Goal: Transaction & Acquisition: Purchase product/service

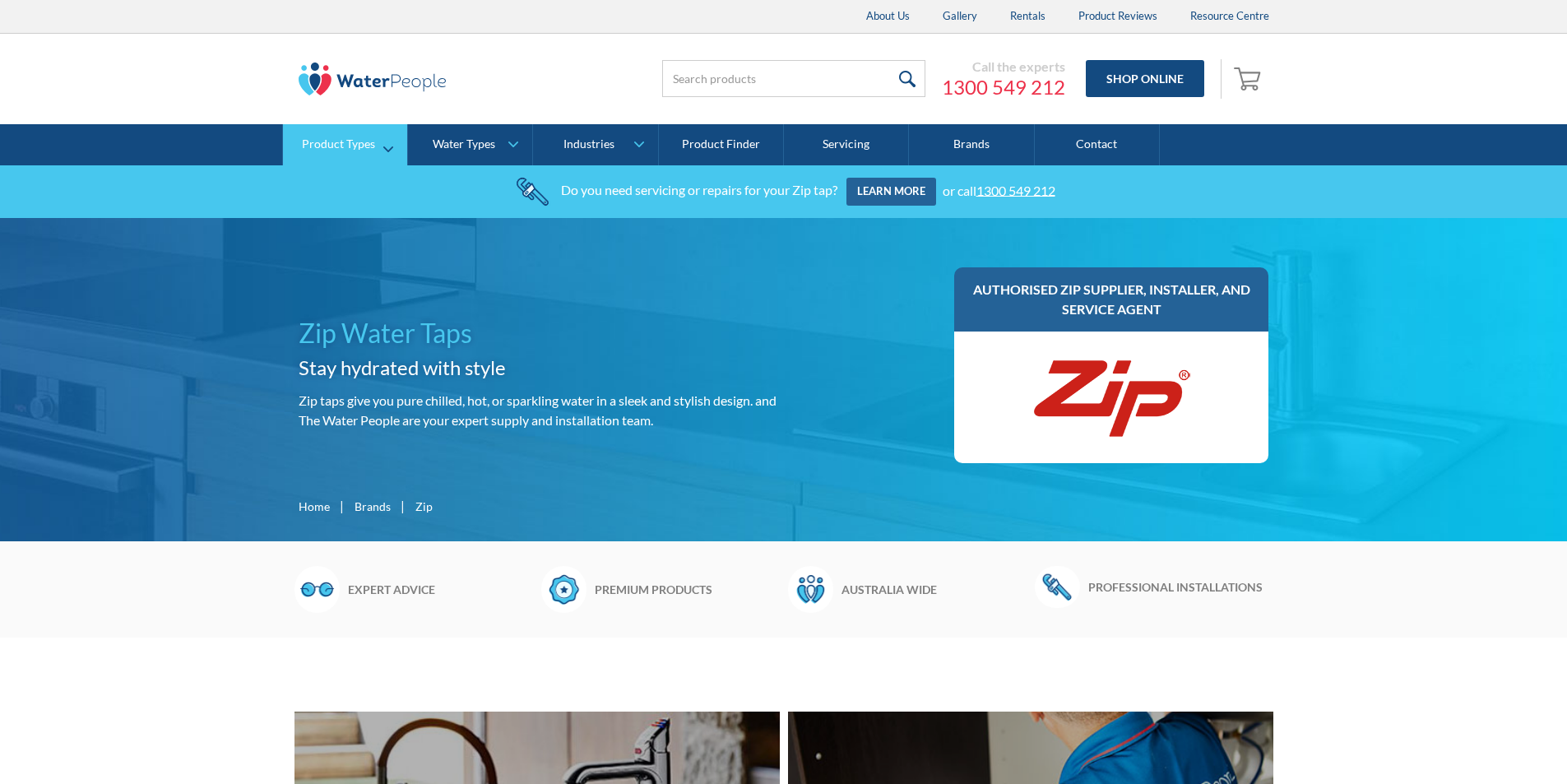
click at [390, 137] on link "Product Types" at bounding box center [345, 145] width 125 height 41
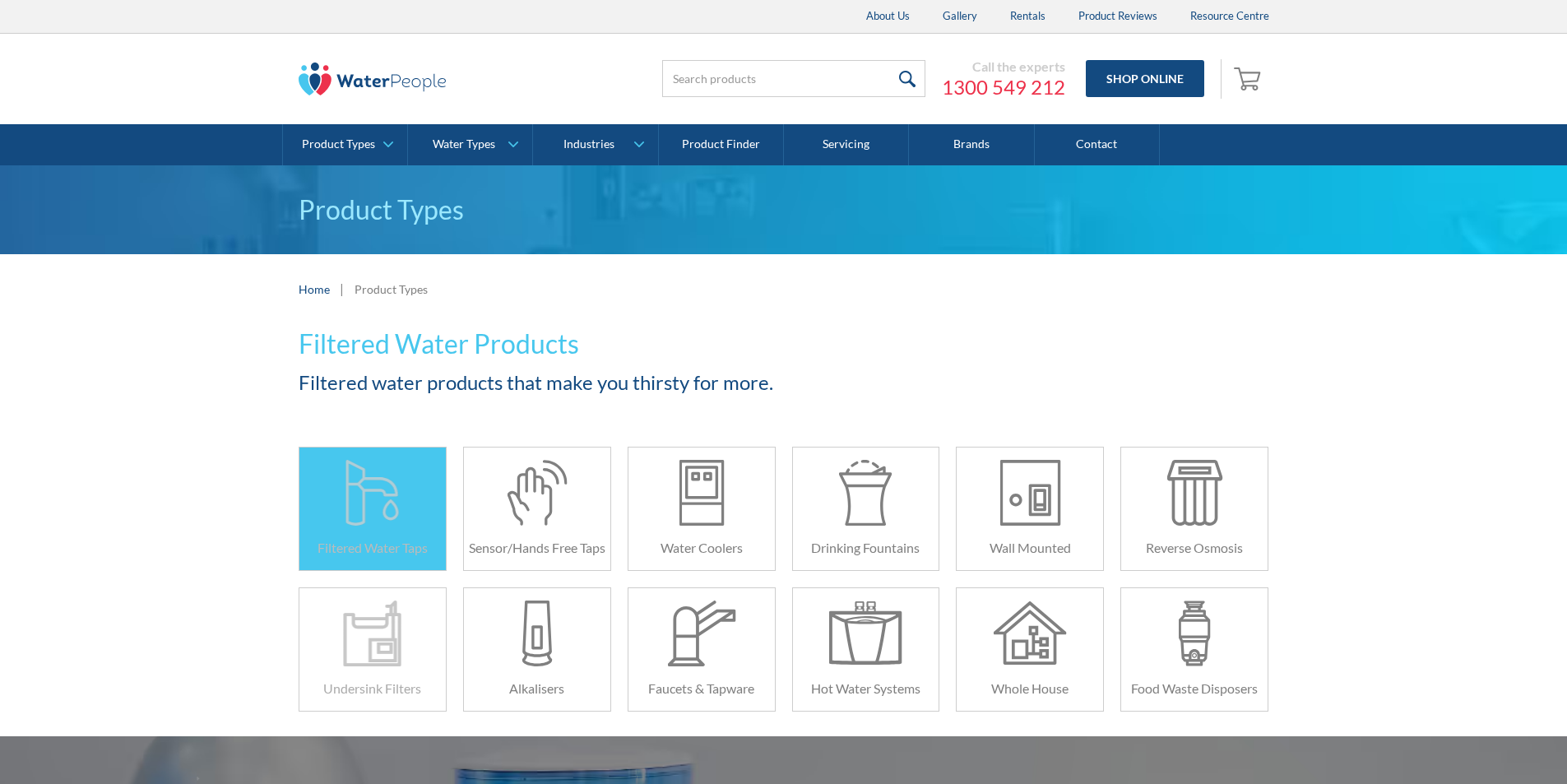
click at [360, 483] on div at bounding box center [372, 492] width 73 height 66
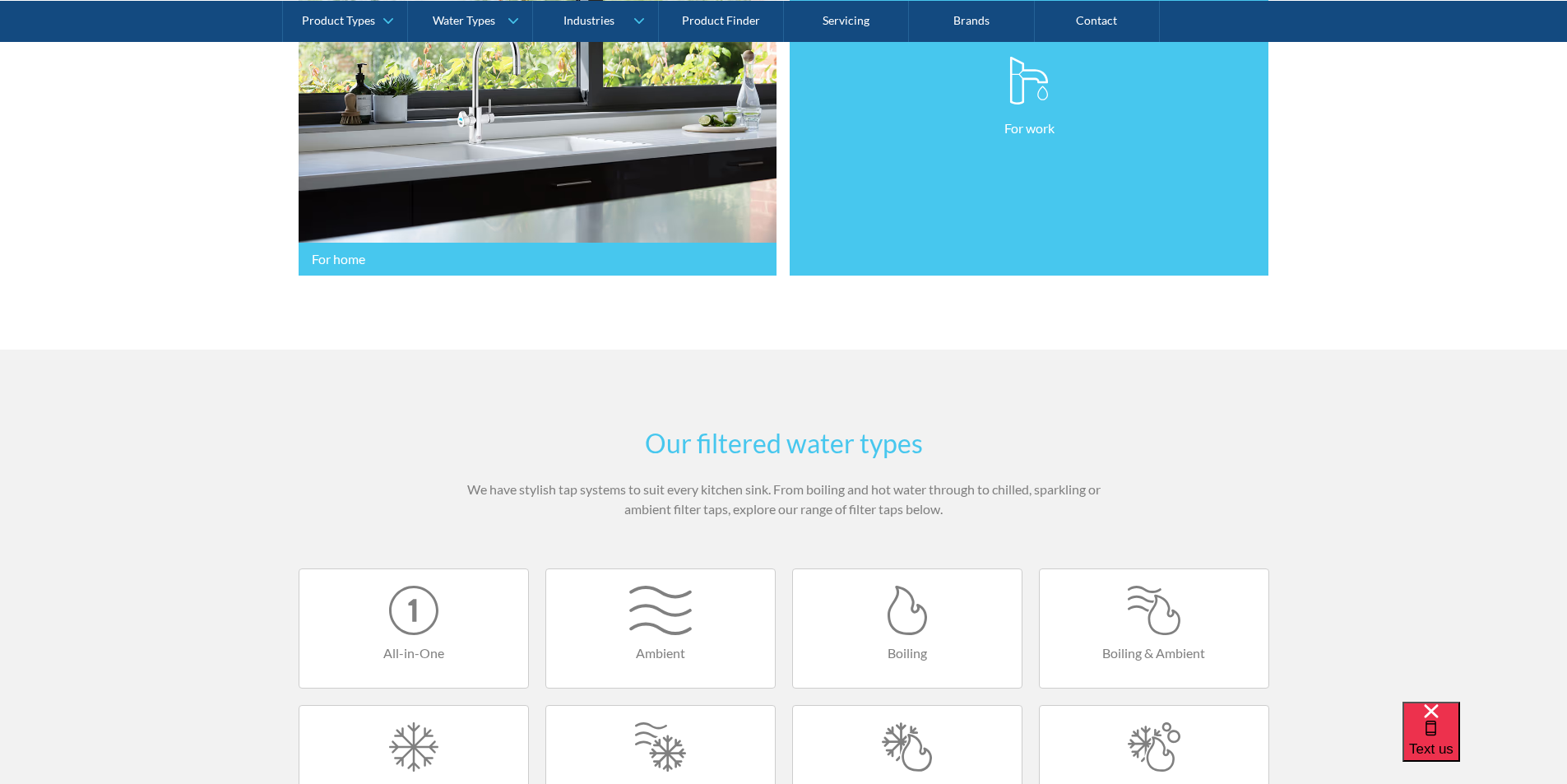
click at [901, 115] on link "For work" at bounding box center [1029, 97] width 479 height 358
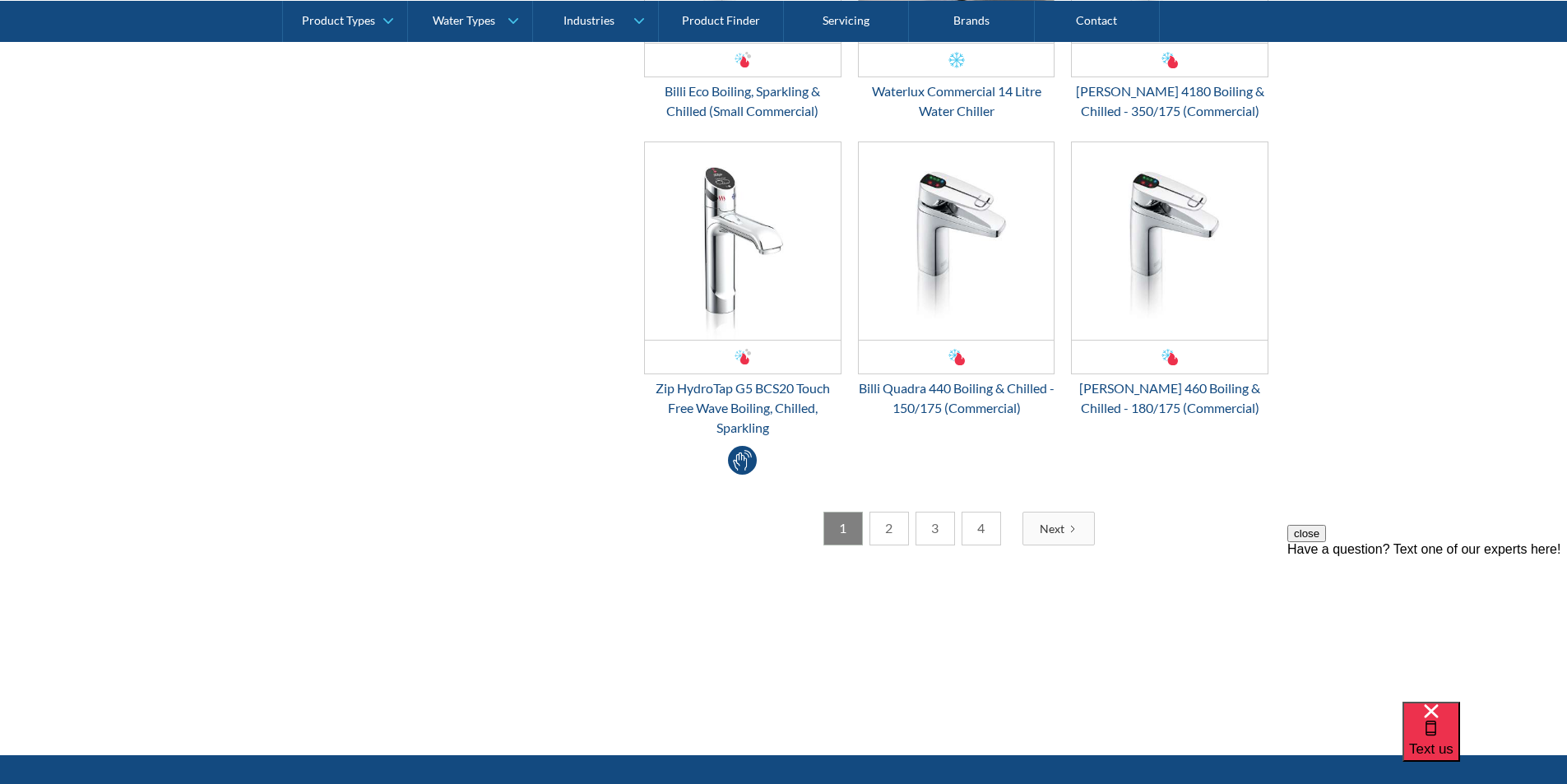
scroll to position [3372, 0]
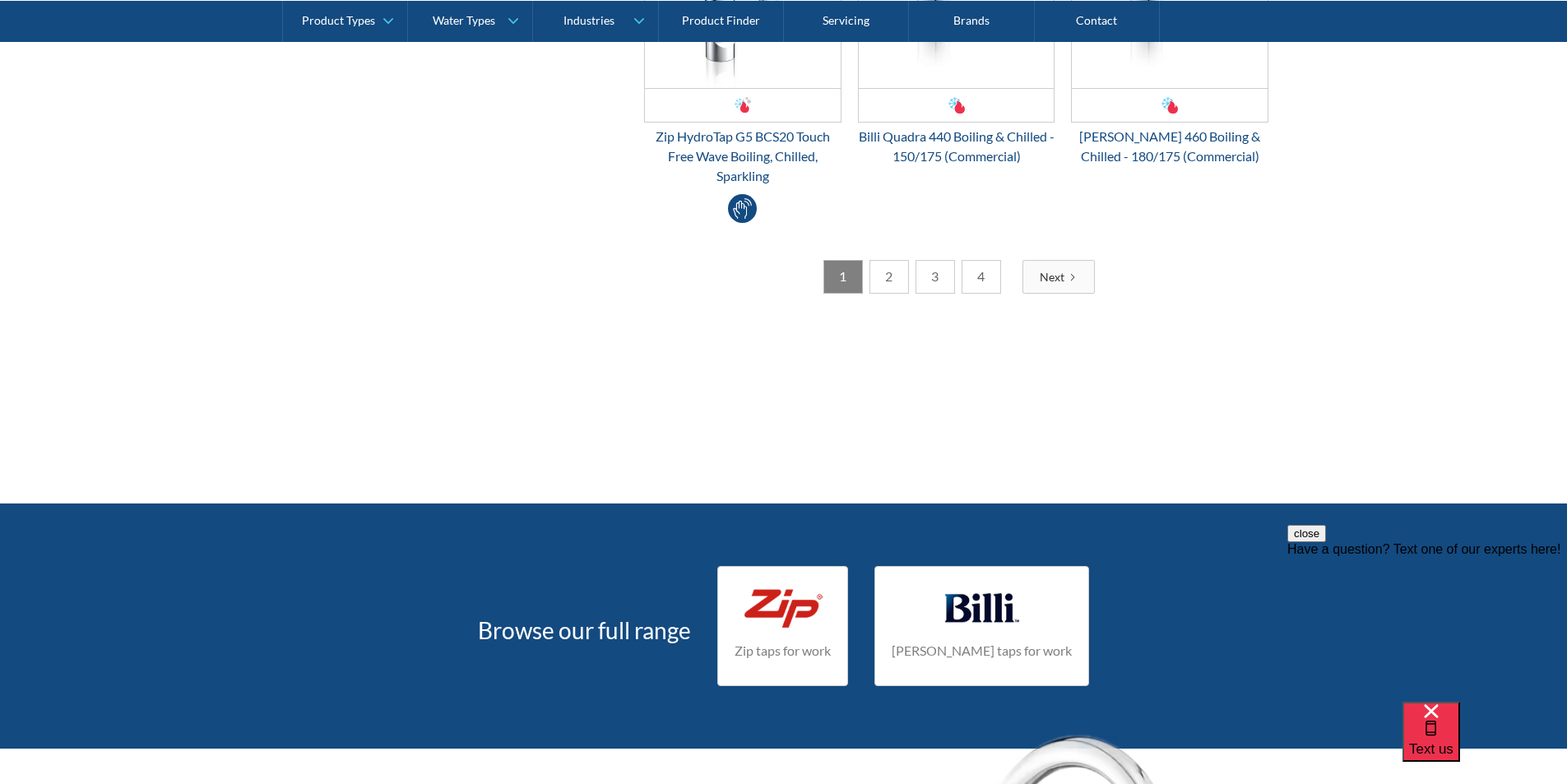
click at [874, 278] on link "2" at bounding box center [889, 277] width 40 height 34
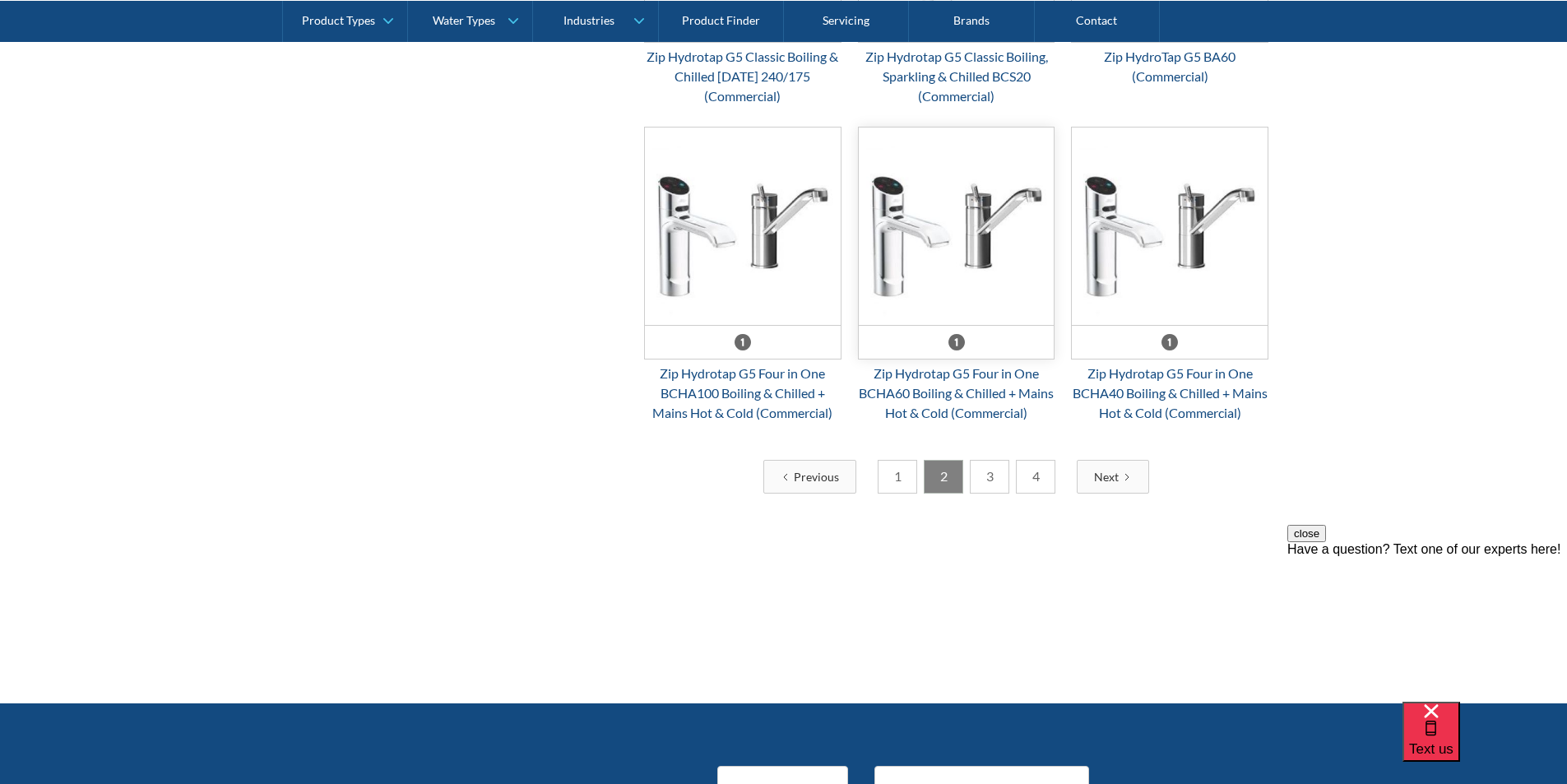
scroll to position [2879, 0]
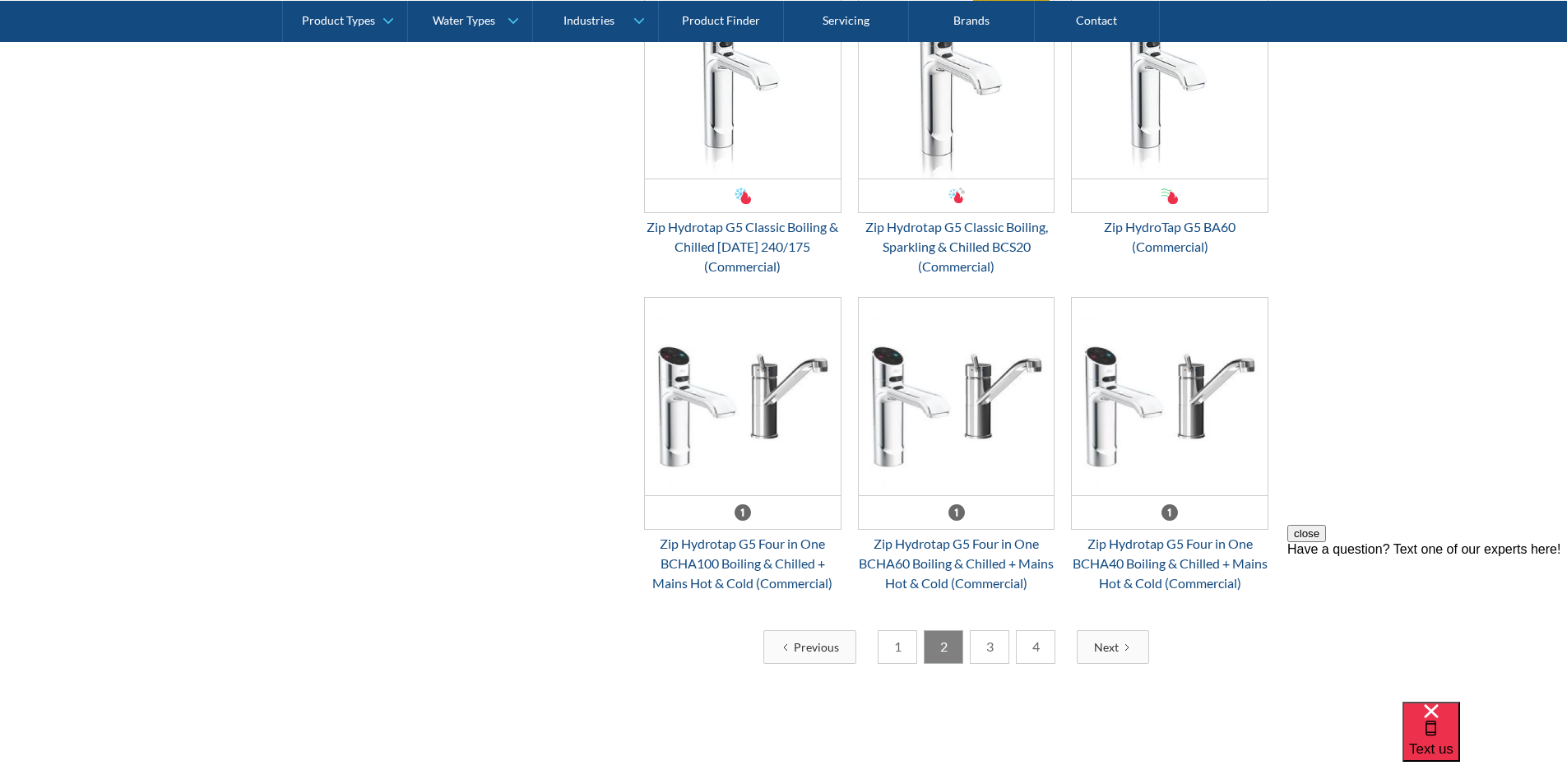
click at [981, 648] on link "3" at bounding box center [990, 647] width 40 height 34
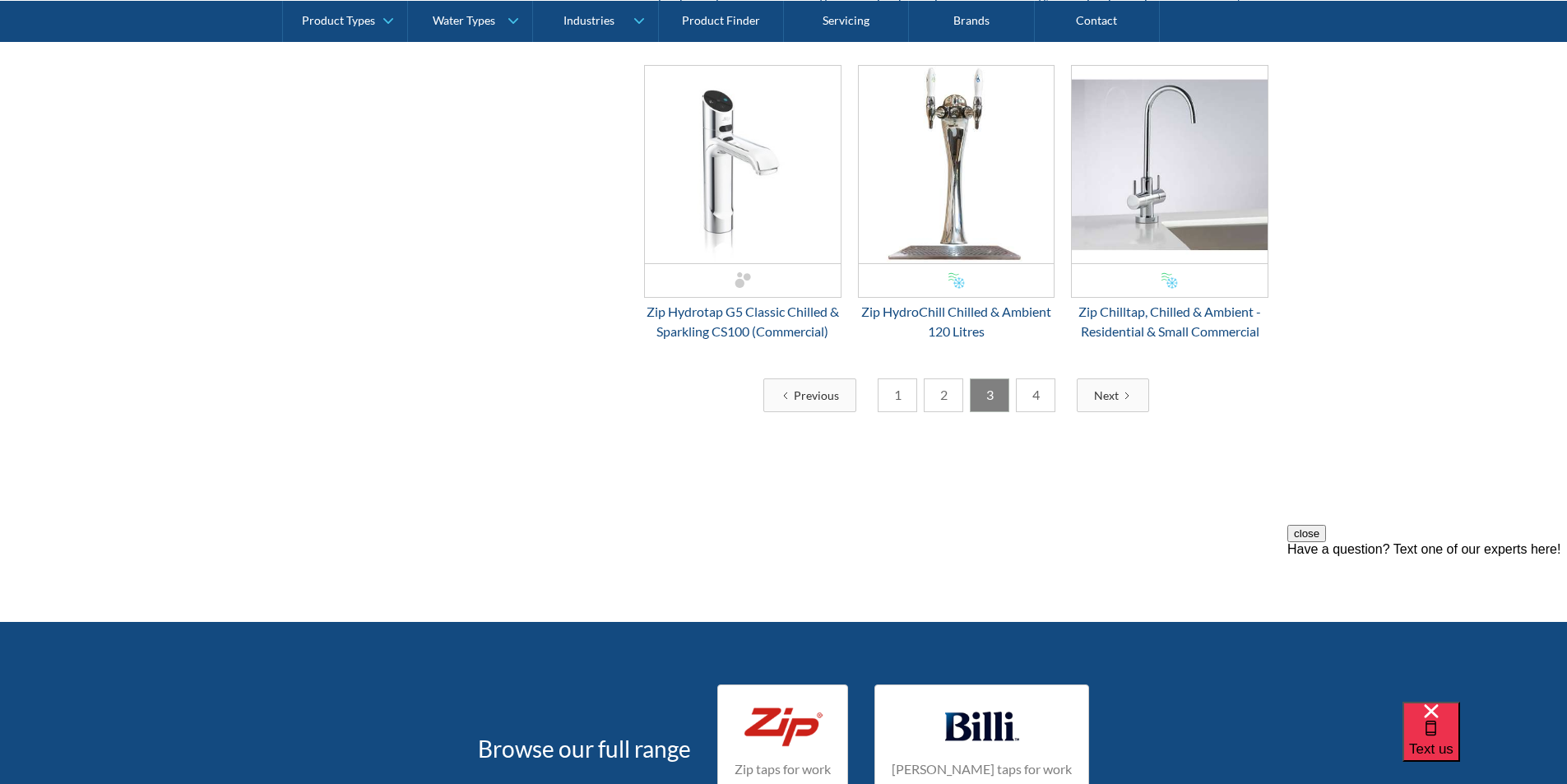
scroll to position [3208, 0]
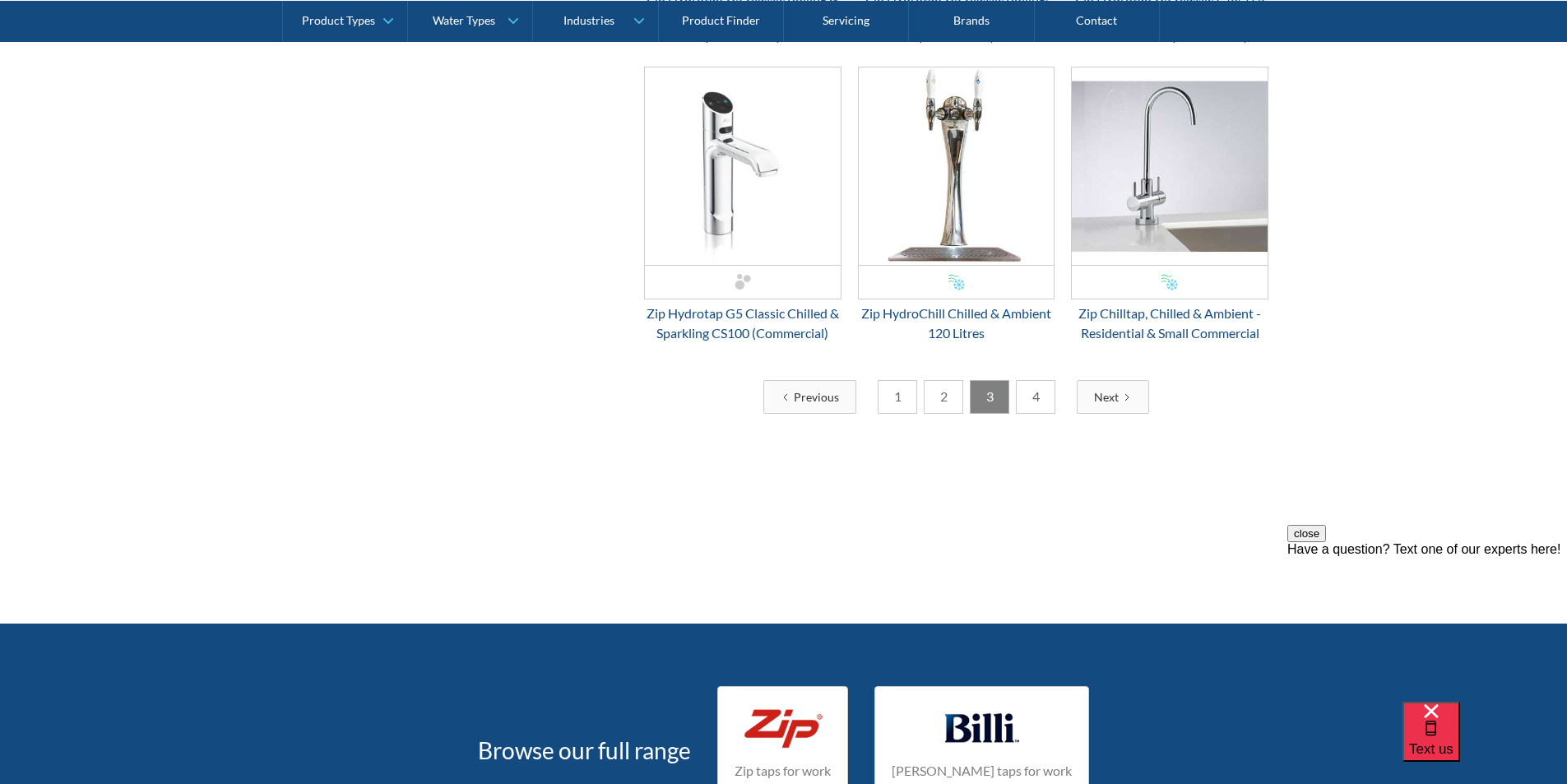
click at [1032, 407] on link "4" at bounding box center [1035, 397] width 40 height 34
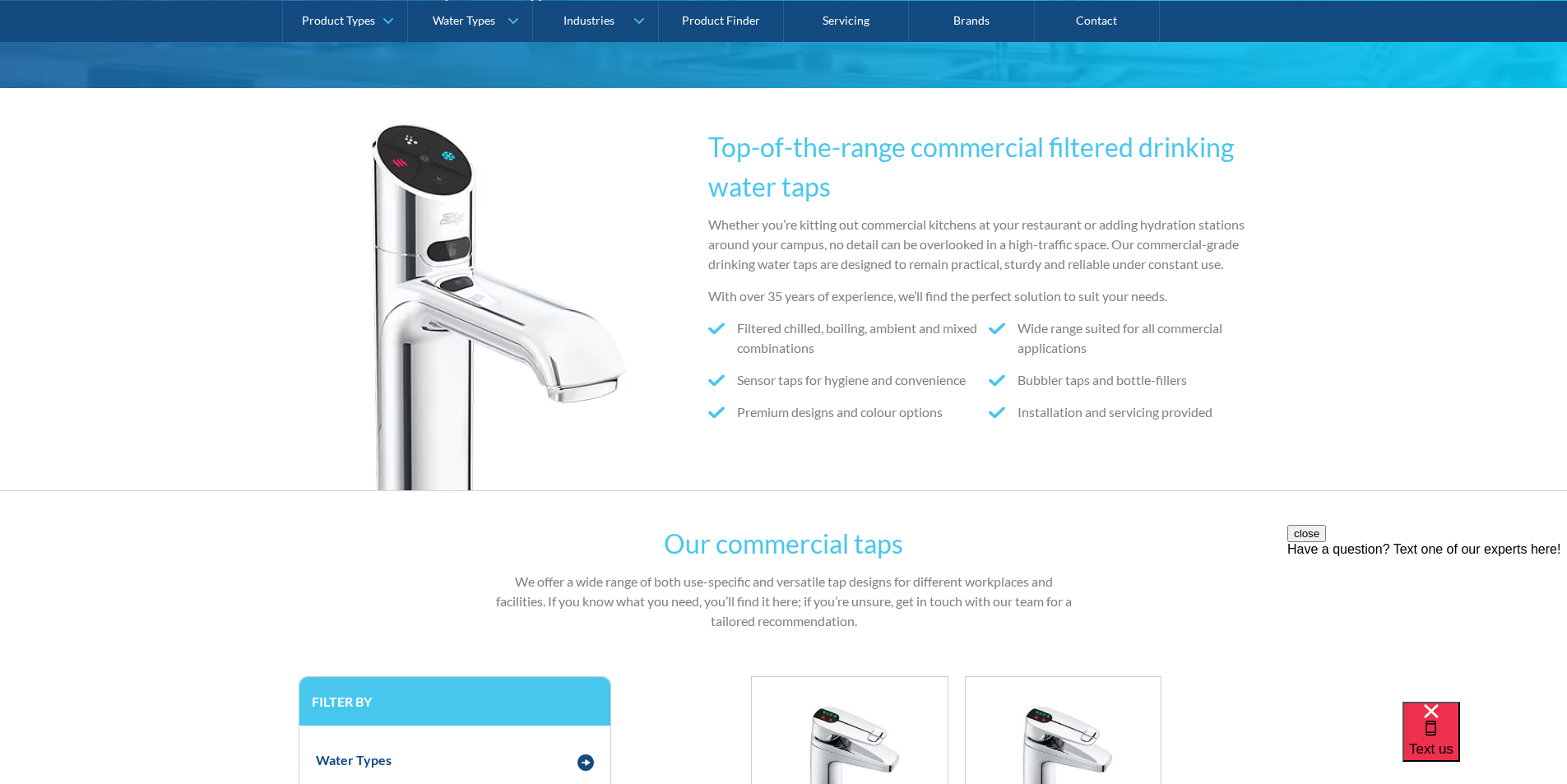
scroll to position [0, 0]
